Goal: Information Seeking & Learning: Find contact information

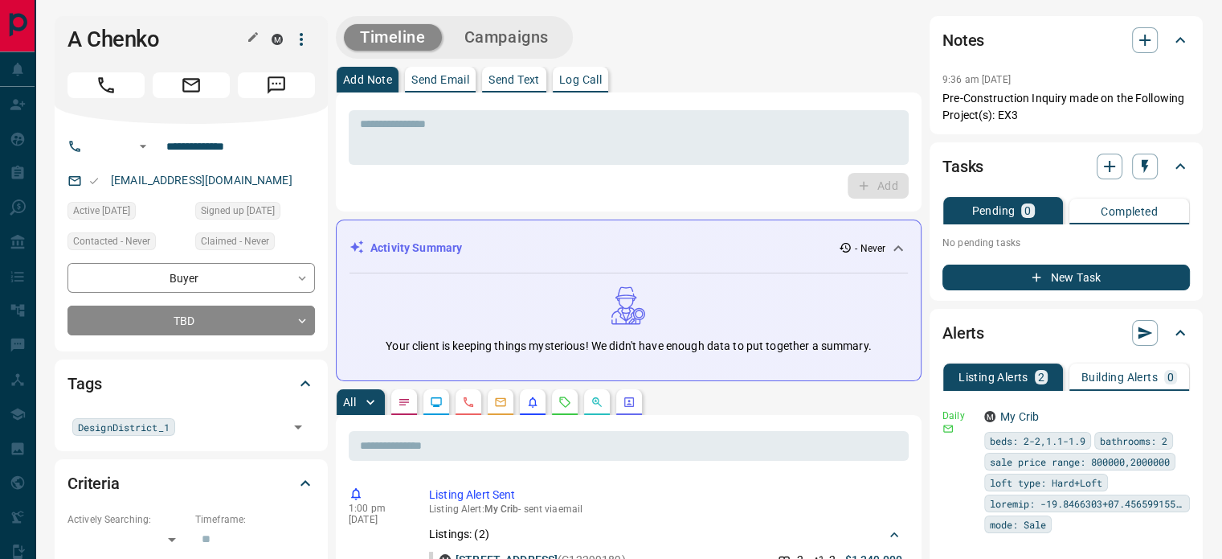
click at [257, 41] on icon "button" at bounding box center [253, 37] width 13 height 13
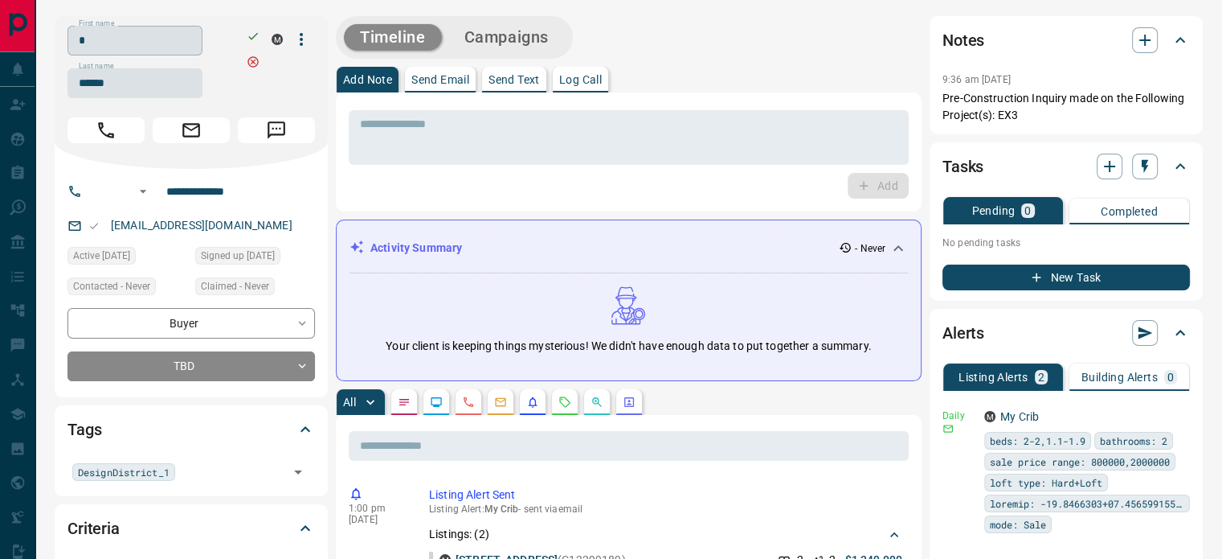
click at [183, 47] on input "*" at bounding box center [135, 41] width 135 height 30
click at [140, 91] on input "******" at bounding box center [135, 83] width 135 height 30
click at [216, 182] on input "**********" at bounding box center [222, 191] width 125 height 26
click at [215, 223] on p "[EMAIL_ADDRESS][DOMAIN_NAME]" at bounding box center [201, 225] width 191 height 27
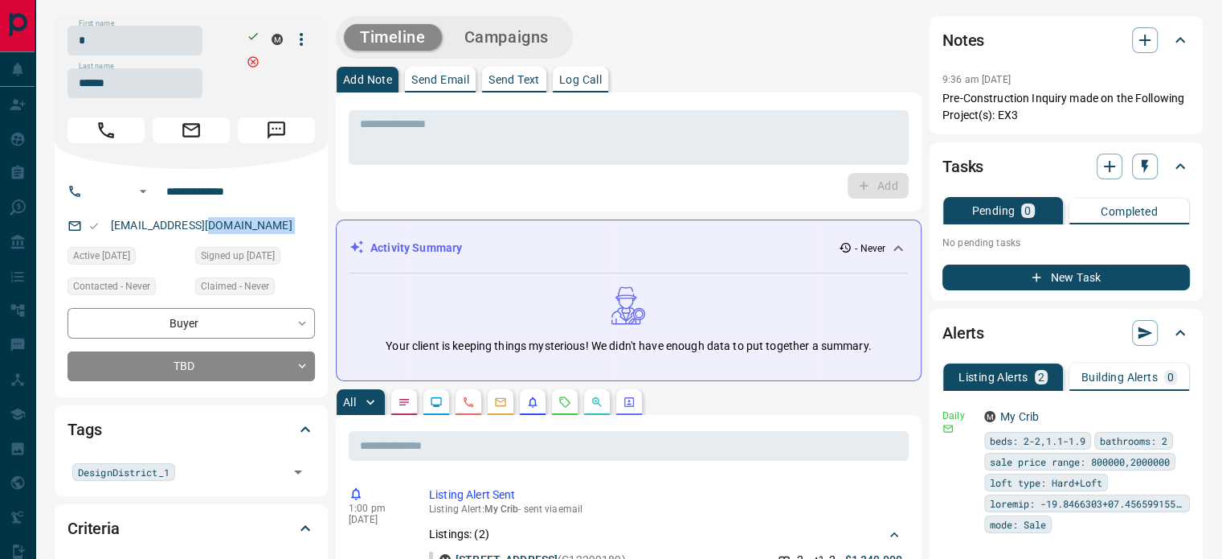
click at [215, 223] on p "[EMAIL_ADDRESS][DOMAIN_NAME]" at bounding box center [201, 225] width 191 height 27
copy link "[EMAIL_ADDRESS][DOMAIN_NAME]"
click at [1035, 118] on p "Pre-Construction Inquiry made on the Following Project(s): EX3" at bounding box center [1067, 107] width 248 height 34
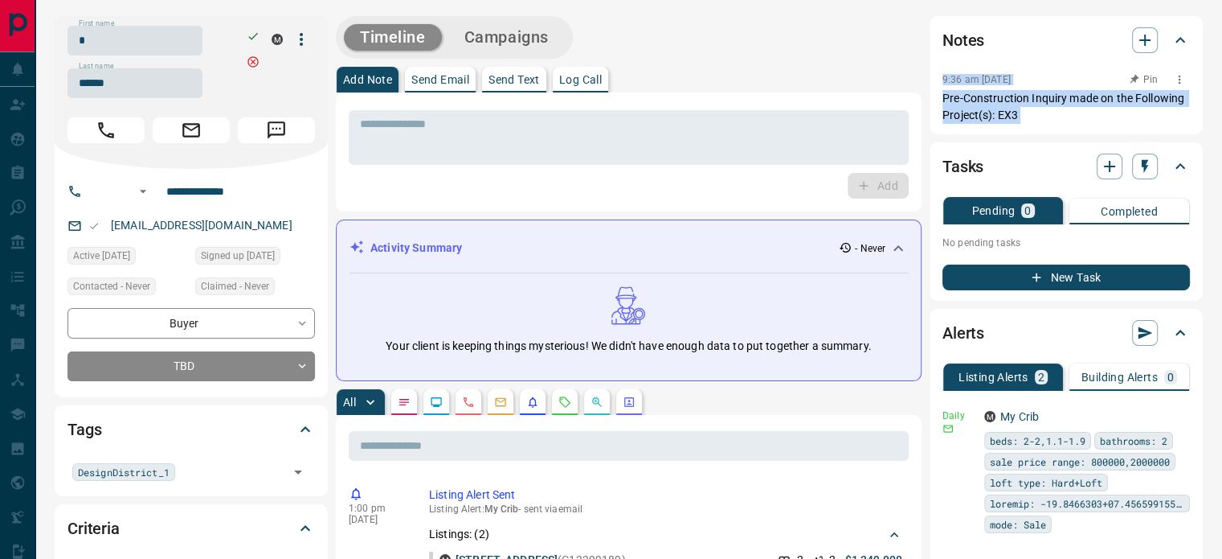
copy div "9:36 am [DATE] Pin Pre-Construction Inquiry made on the Following Project(s): E…"
drag, startPoint x: 1035, startPoint y: 117, endPoint x: 942, endPoint y: 83, distance: 99.4
click at [943, 83] on div "9:36 am [DATE] Pin Pre-Construction Inquiry made on the Following Project(s): E…" at bounding box center [1067, 96] width 248 height 55
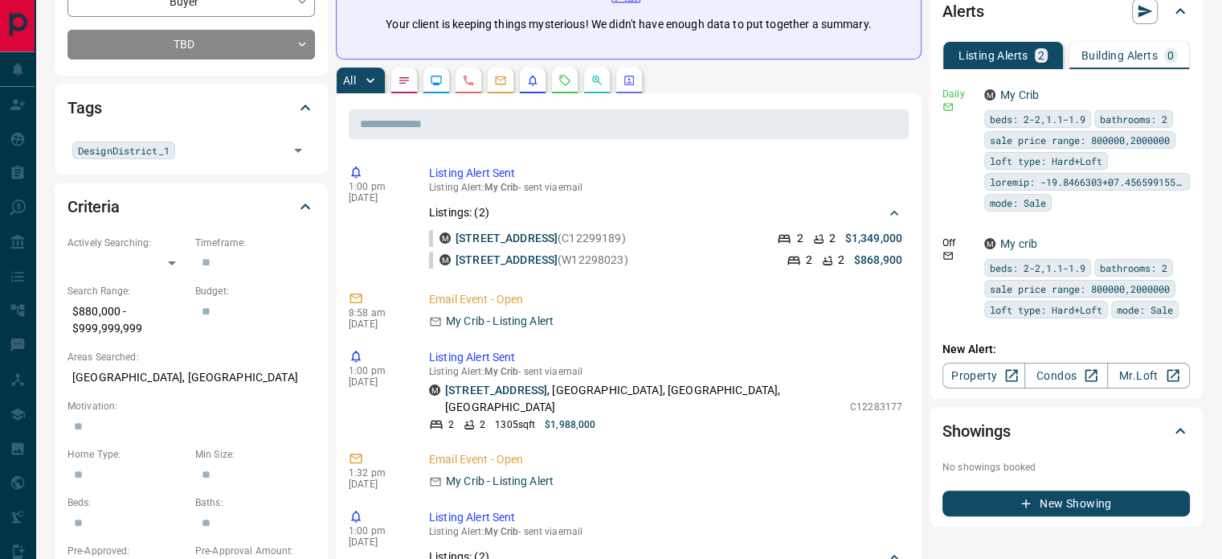
click at [153, 372] on p "[GEOGRAPHIC_DATA], [GEOGRAPHIC_DATA]" at bounding box center [192, 377] width 248 height 27
click at [153, 373] on p "[GEOGRAPHIC_DATA], [GEOGRAPHIC_DATA]" at bounding box center [192, 377] width 248 height 27
copy p "[GEOGRAPHIC_DATA], [GEOGRAPHIC_DATA]"
click at [471, 81] on icon "Calls" at bounding box center [468, 80] width 13 height 13
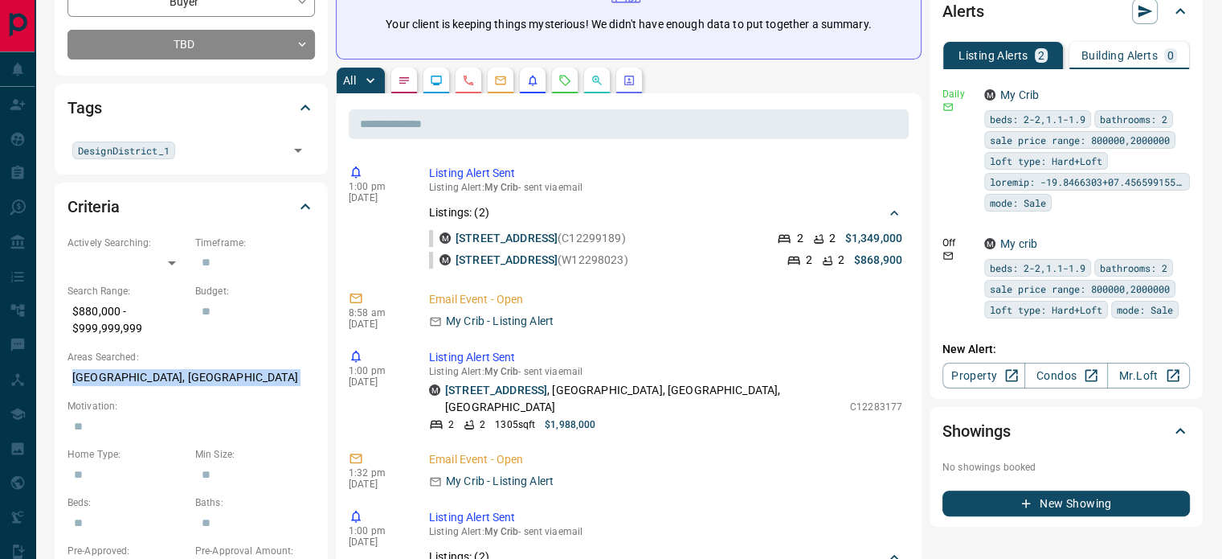
click at [471, 81] on icon "Calls" at bounding box center [468, 80] width 13 height 13
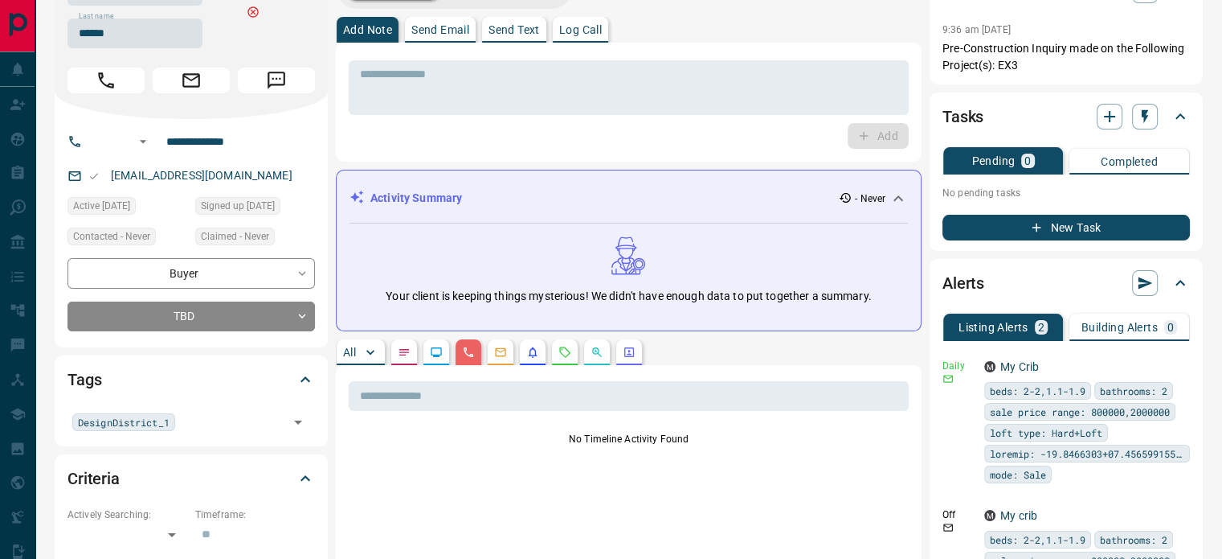
scroll to position [0, 0]
